Goal: Task Accomplishment & Management: Manage account settings

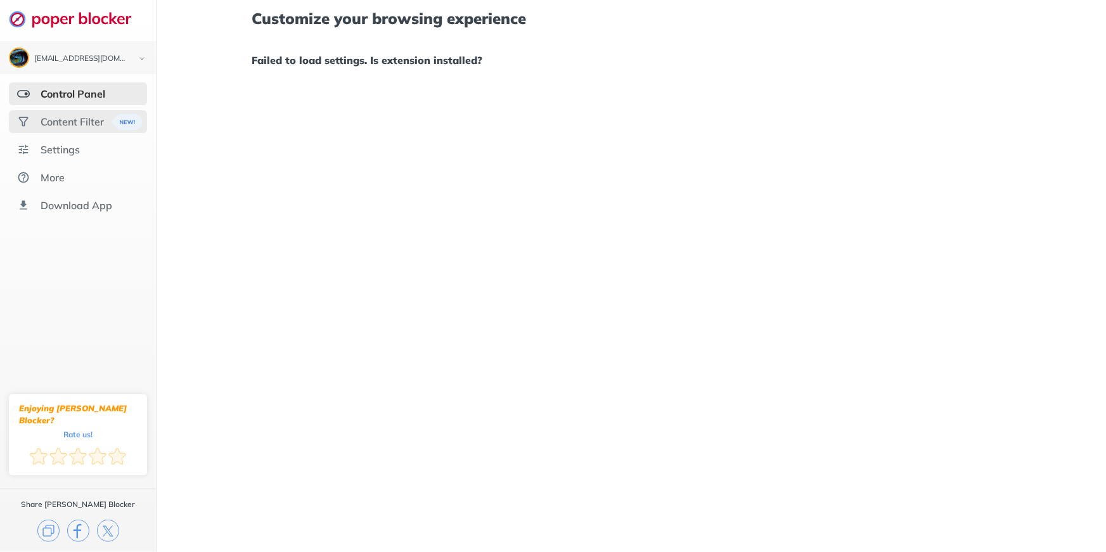
click at [72, 123] on div "Content Filter" at bounding box center [72, 121] width 63 height 13
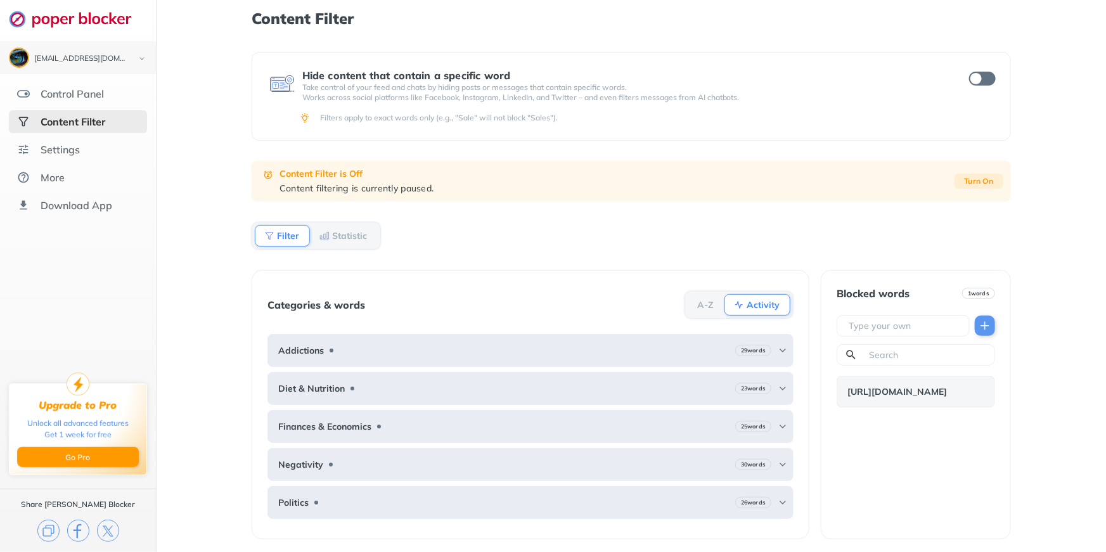
click at [979, 181] on b "Turn On" at bounding box center [979, 181] width 29 height 9
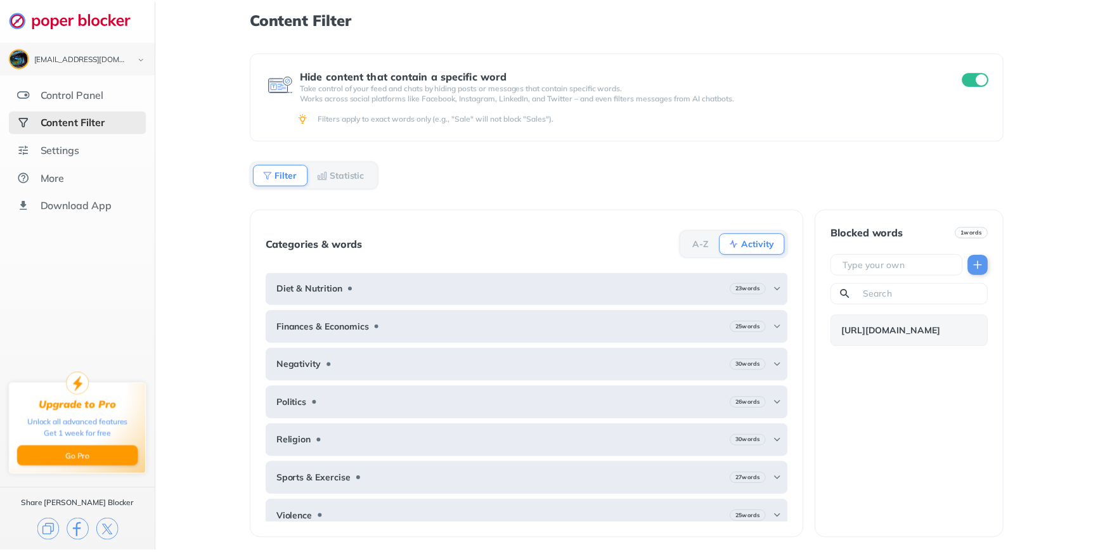
scroll to position [46, 0]
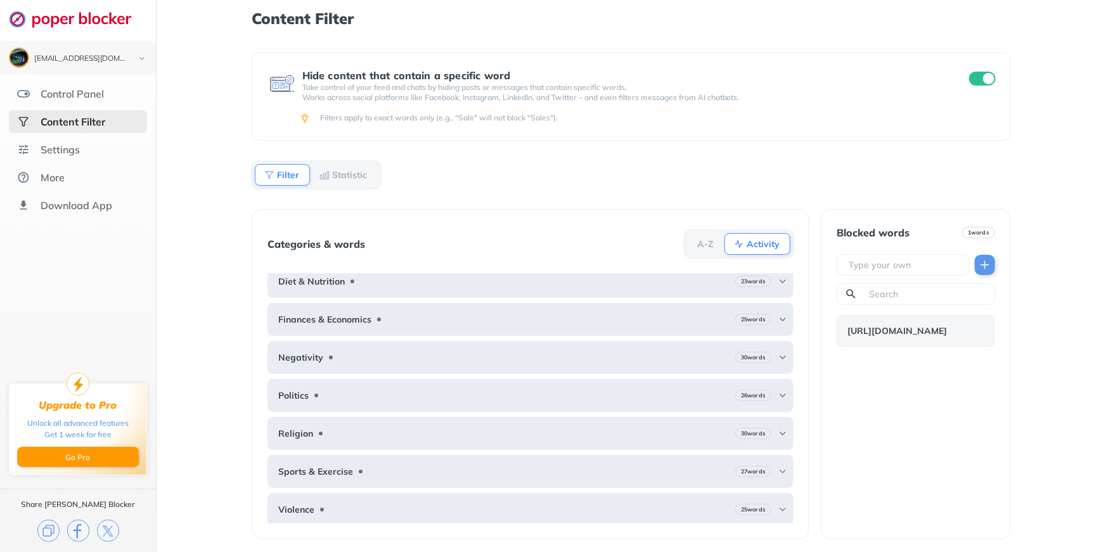
click at [363, 179] on b "Statistic" at bounding box center [349, 175] width 35 height 8
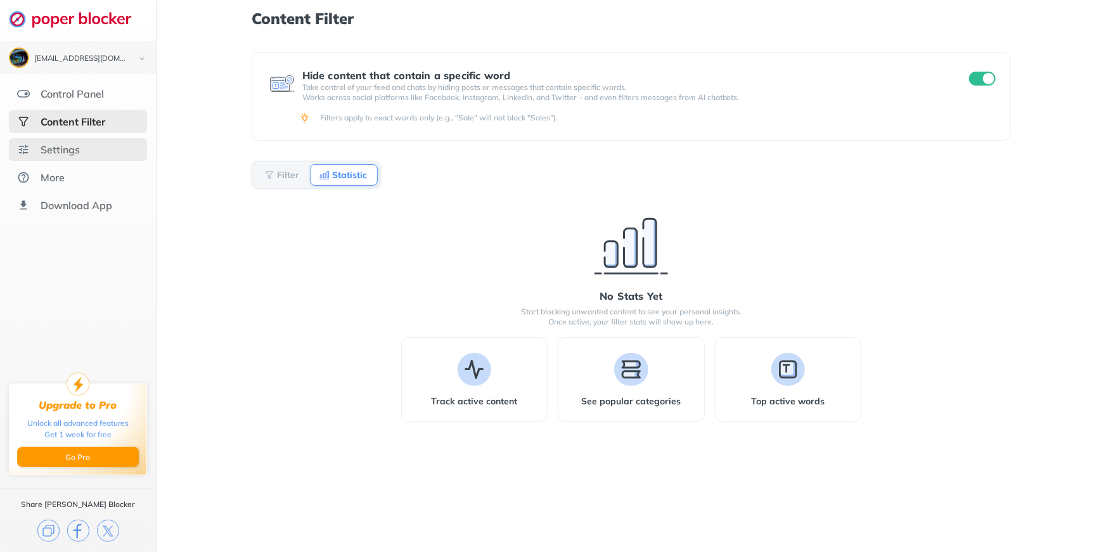
click at [88, 150] on div "Settings" at bounding box center [78, 149] width 138 height 23
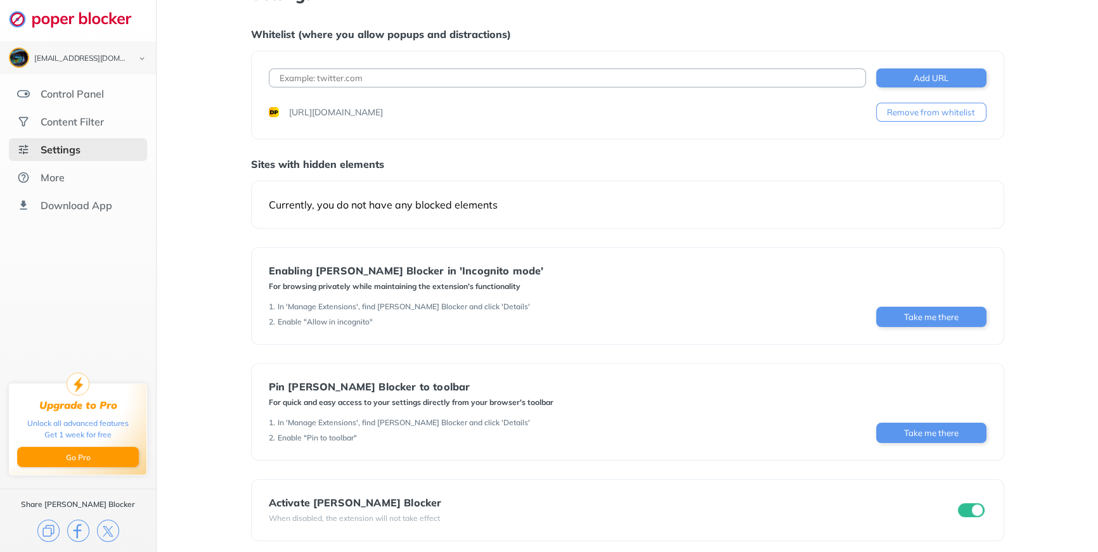
scroll to position [31, 0]
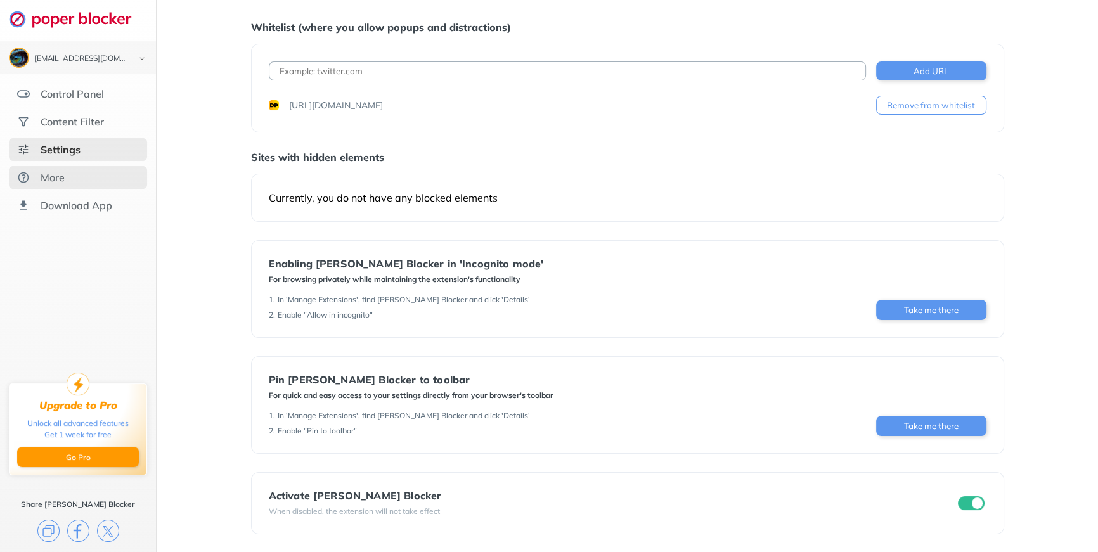
click at [134, 174] on div "More" at bounding box center [78, 177] width 138 height 23
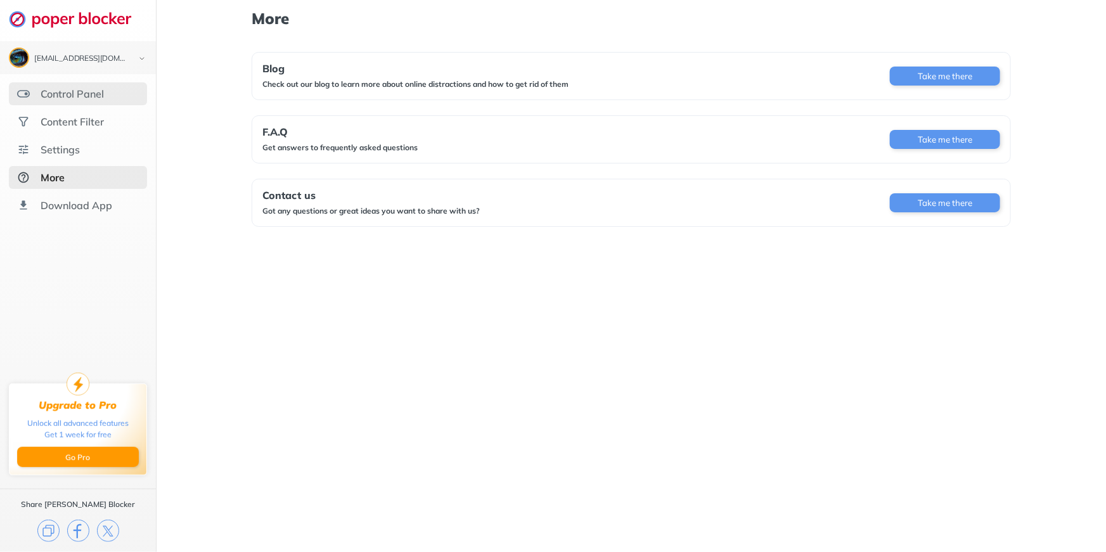
click at [120, 93] on div "Control Panel" at bounding box center [78, 93] width 138 height 23
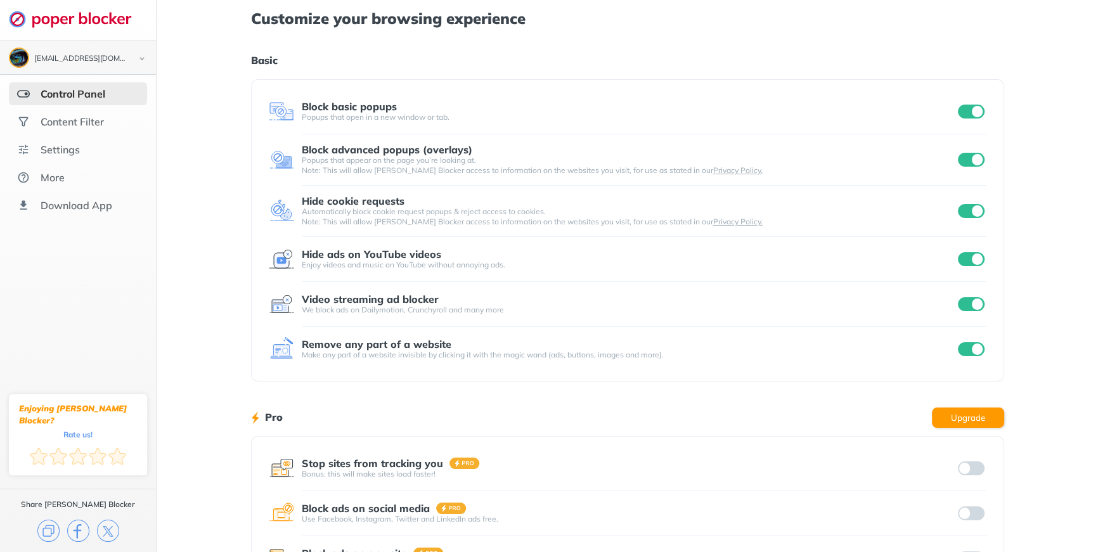
click at [132, 59] on div "[EMAIL_ADDRESS][DOMAIN_NAME]" at bounding box center [78, 58] width 138 height 20
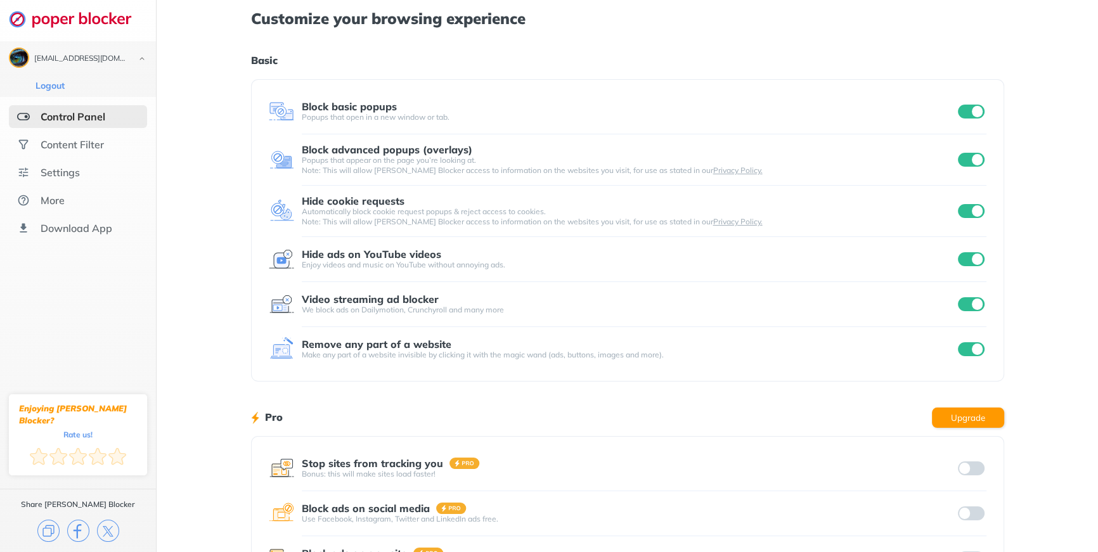
click at [92, 22] on img at bounding box center [77, 19] width 136 height 18
